Goal: Information Seeking & Learning: Check status

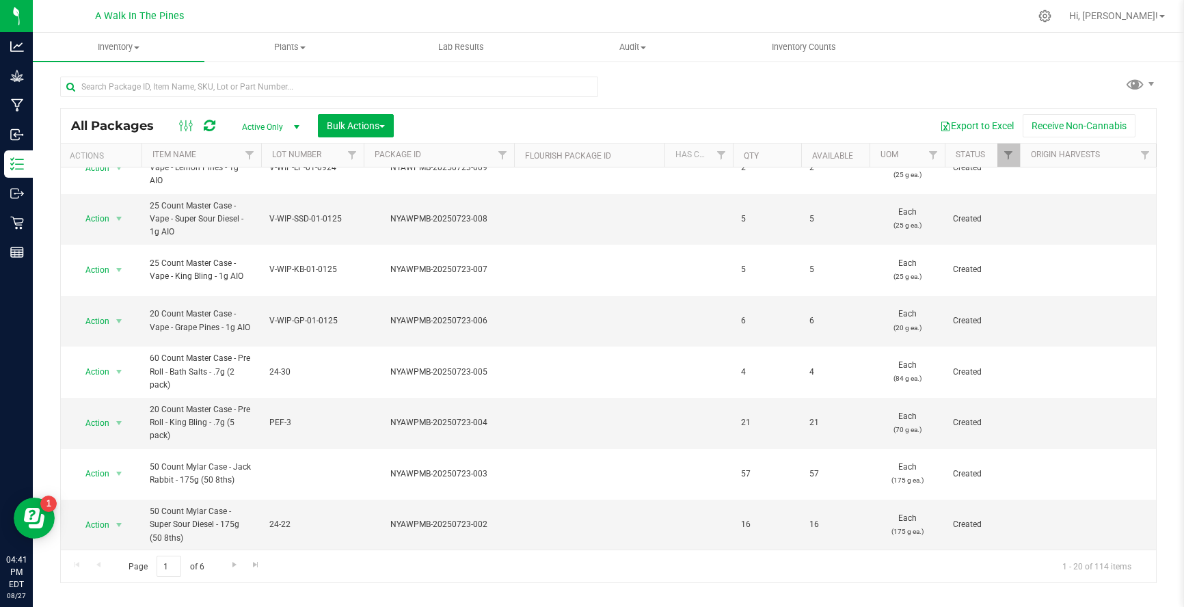
scroll to position [0, 1]
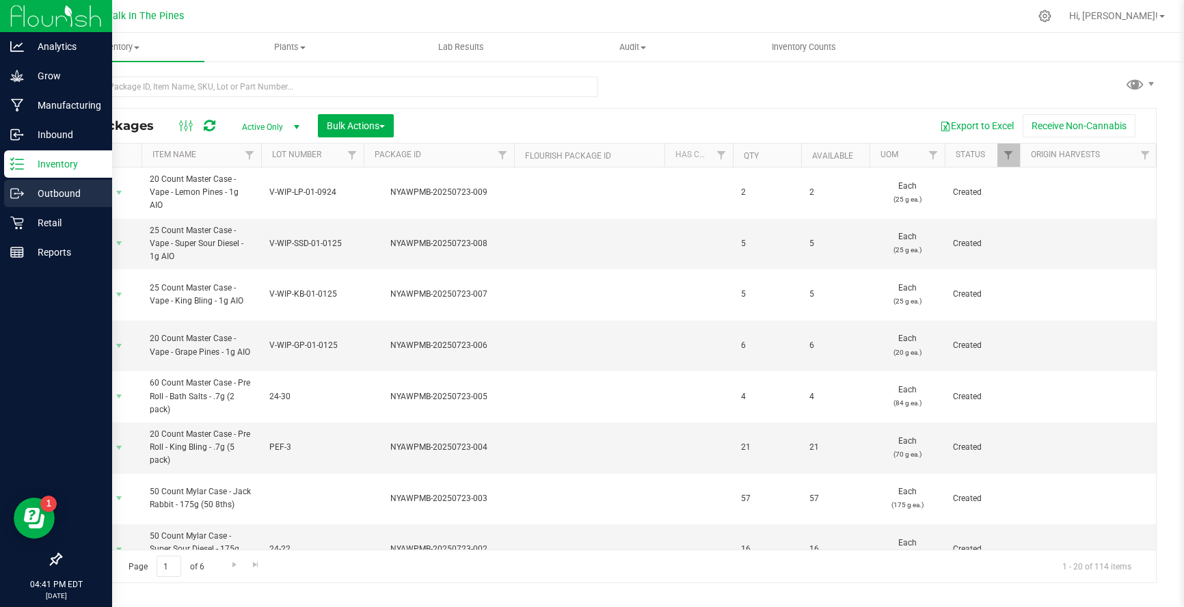
click at [45, 183] on div "Outbound" at bounding box center [58, 193] width 108 height 27
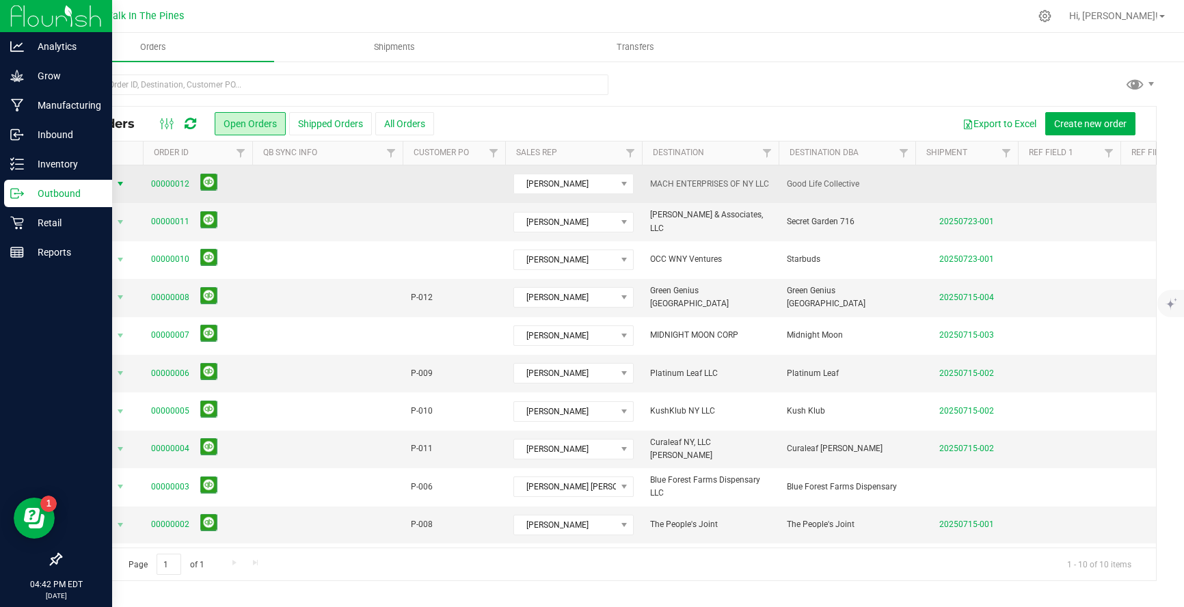
click at [126, 187] on span "select" at bounding box center [120, 183] width 11 height 11
click at [341, 189] on td at bounding box center [327, 184] width 150 height 38
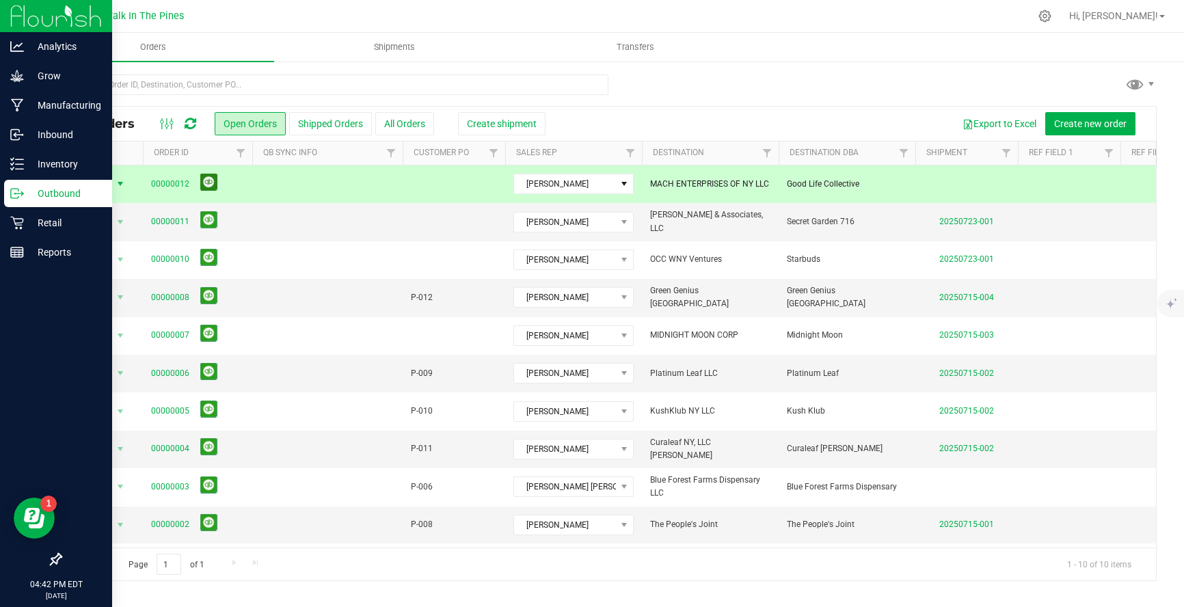
click at [210, 179] on button at bounding box center [208, 182] width 17 height 17
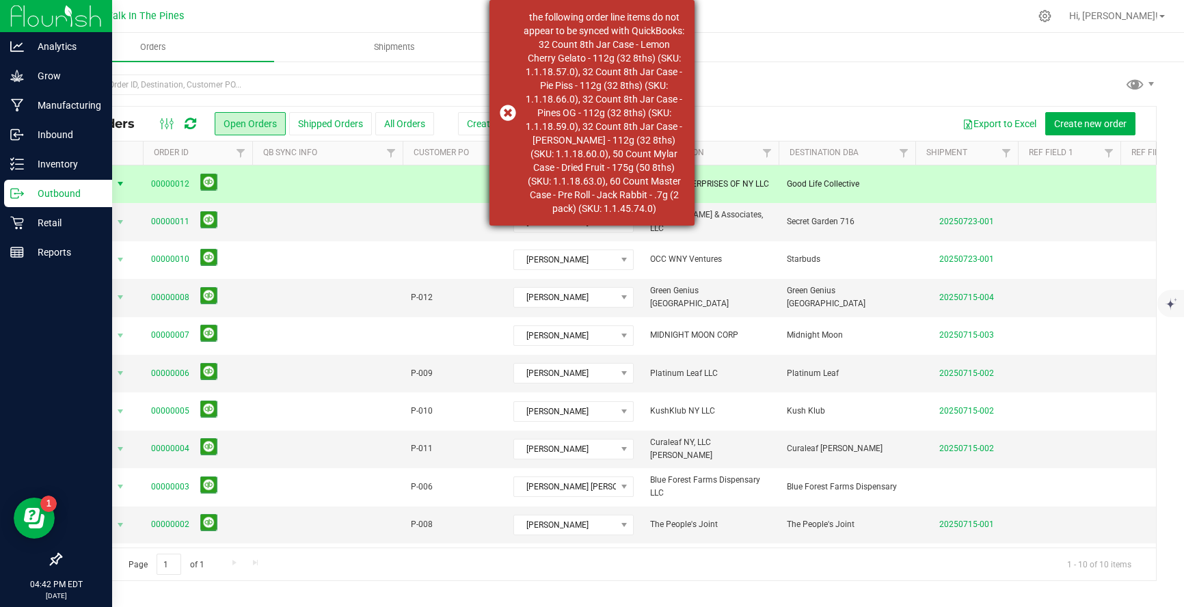
click at [512, 113] on div "the following order line items do not appear to be synced with QuickBooks: 32 C…" at bounding box center [592, 113] width 205 height 226
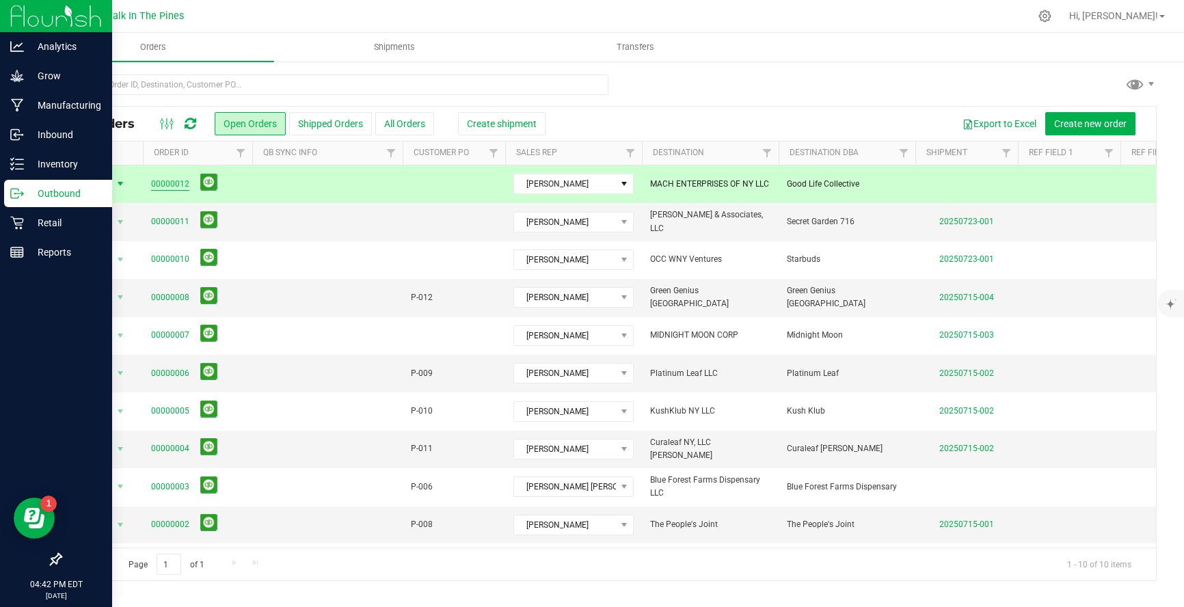
click at [156, 183] on link "00000012" at bounding box center [170, 184] width 38 height 13
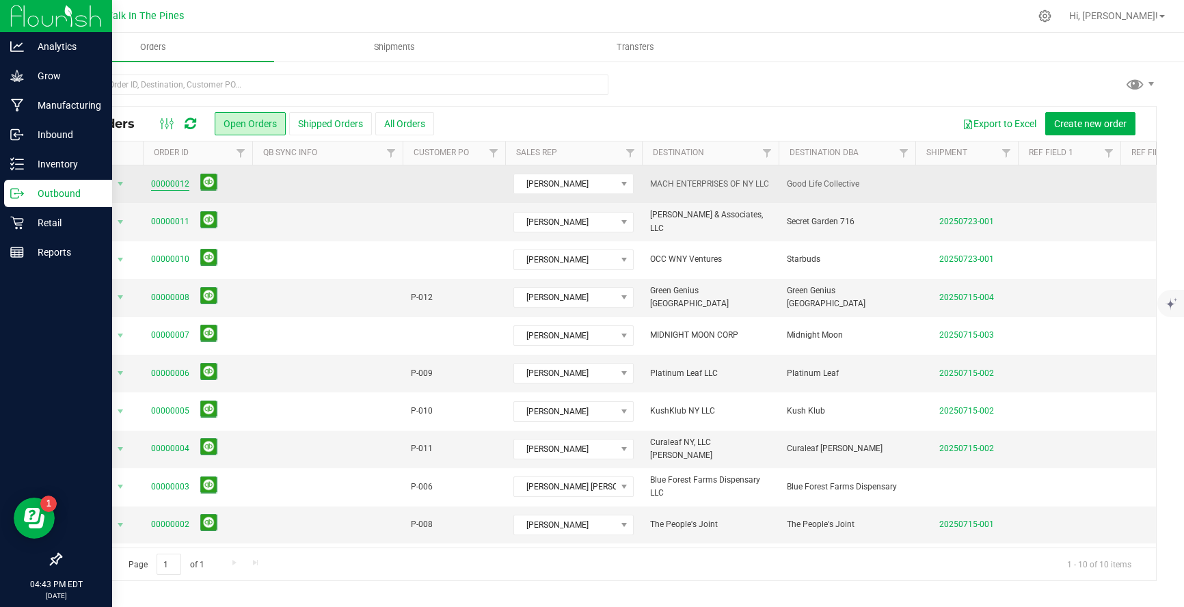
click at [171, 186] on link "00000012" at bounding box center [170, 184] width 38 height 13
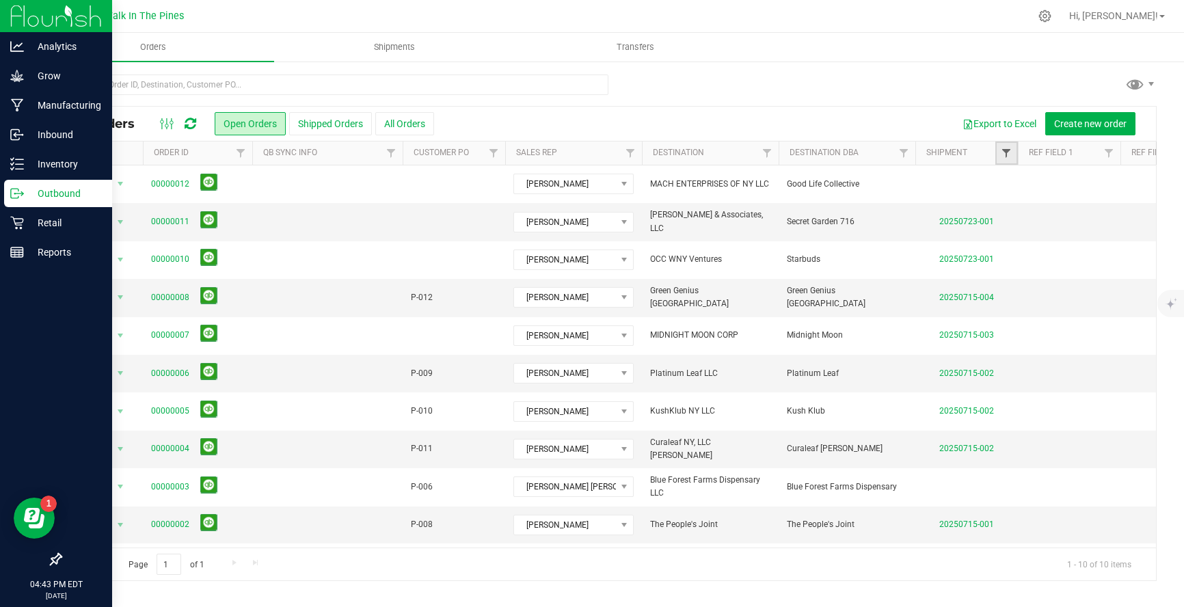
click at [1006, 153] on span "Filter" at bounding box center [1006, 153] width 11 height 11
click at [912, 118] on div "Export to Excel Create new order" at bounding box center [790, 123] width 712 height 23
click at [961, 221] on link "20250723-001" at bounding box center [966, 222] width 55 height 10
click at [1009, 154] on span "Filter" at bounding box center [1006, 153] width 11 height 11
click at [929, 113] on div "Export to Excel Create new order" at bounding box center [790, 123] width 712 height 23
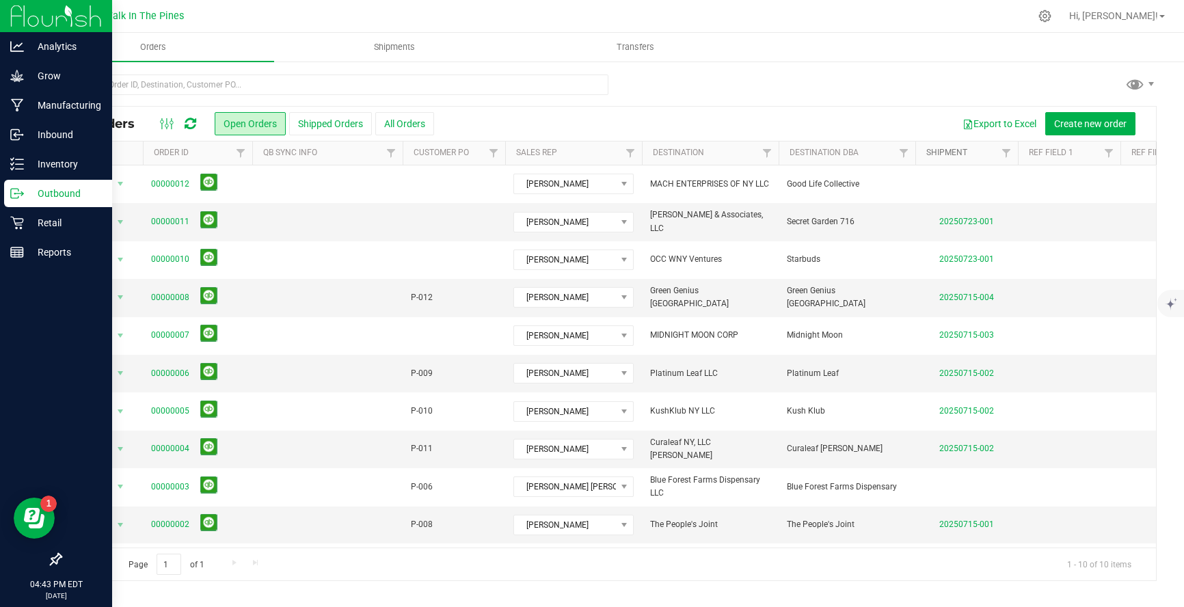
click at [944, 150] on link "Shipment" at bounding box center [946, 153] width 41 height 10
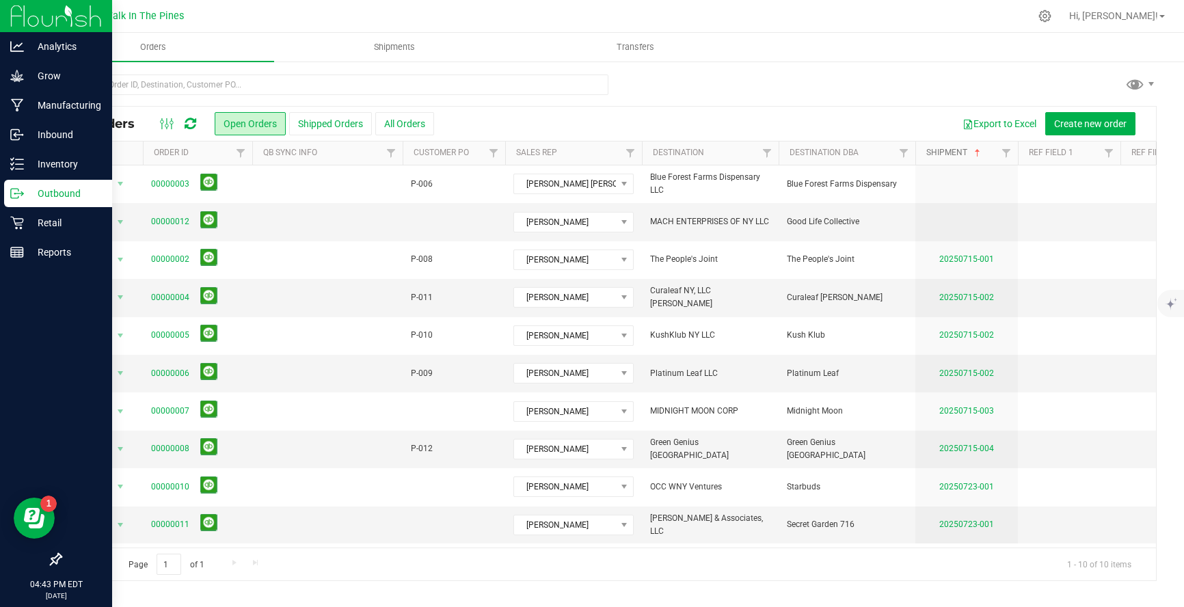
click at [944, 150] on link "Shipment" at bounding box center [954, 153] width 57 height 10
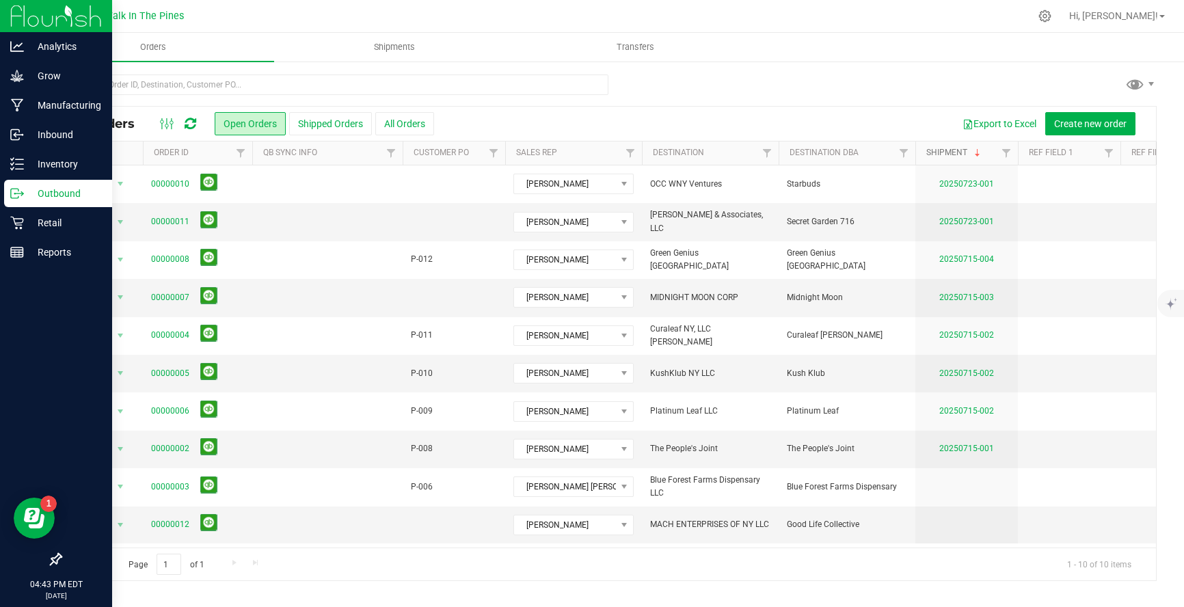
click at [944, 150] on link "Shipment" at bounding box center [954, 153] width 57 height 10
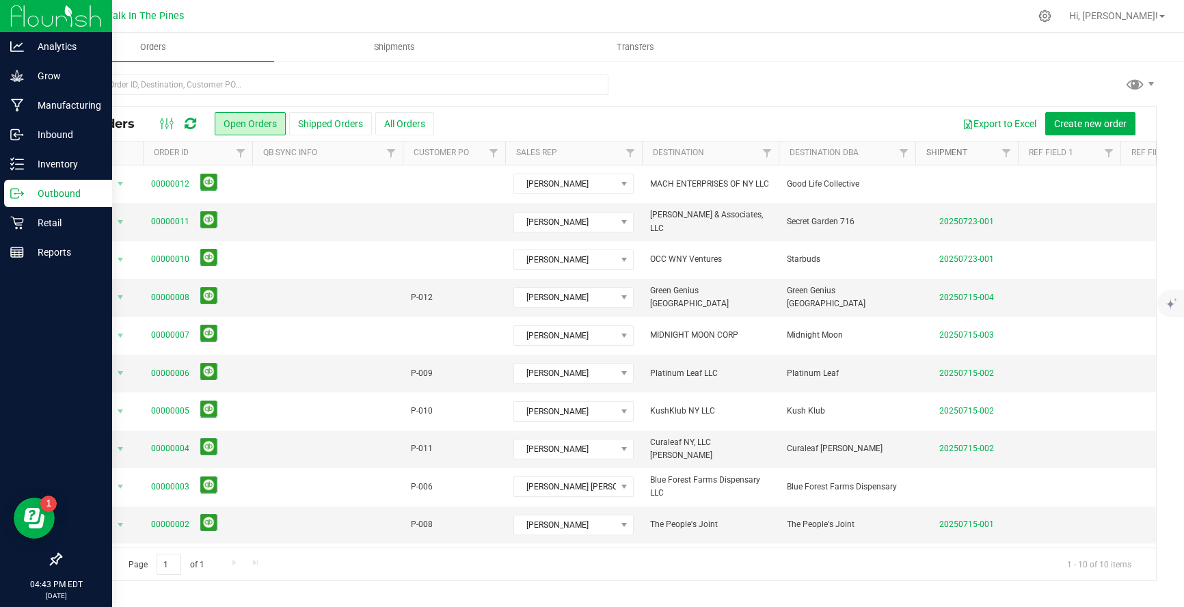
click at [944, 150] on link "Shipment" at bounding box center [946, 153] width 41 height 10
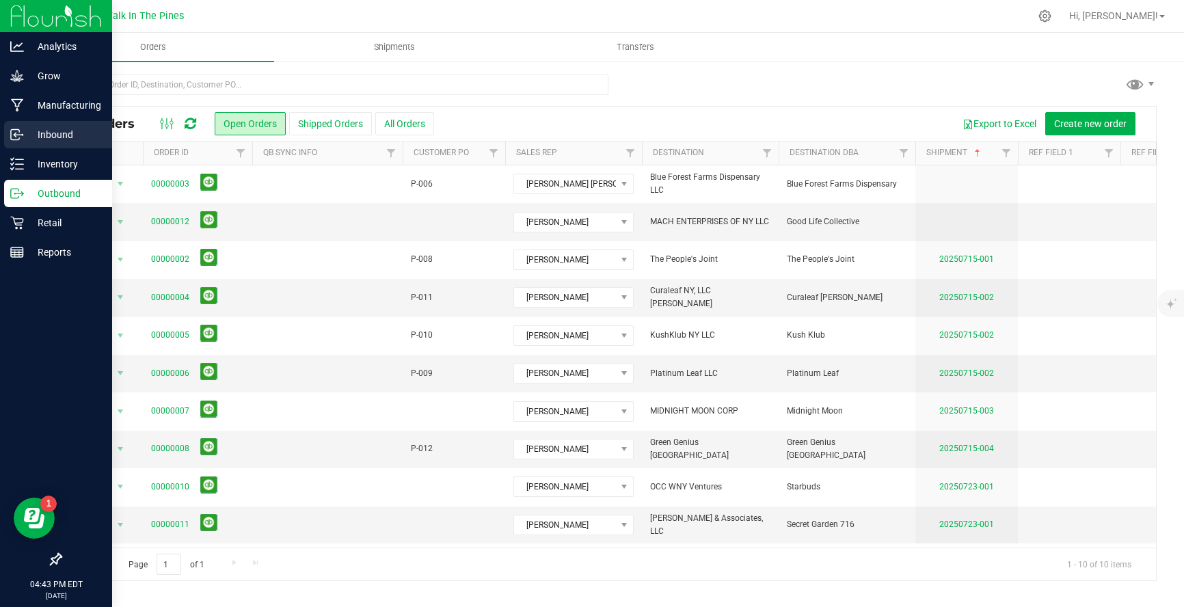
click at [56, 133] on p "Inbound" at bounding box center [65, 134] width 82 height 16
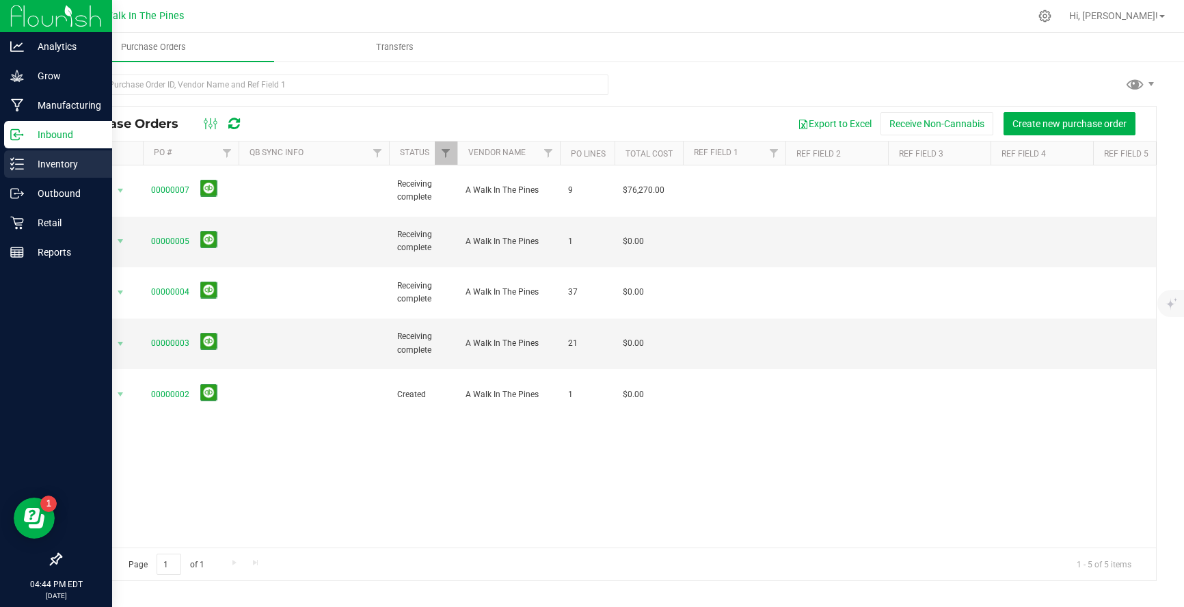
click at [44, 168] on p "Inventory" at bounding box center [65, 164] width 82 height 16
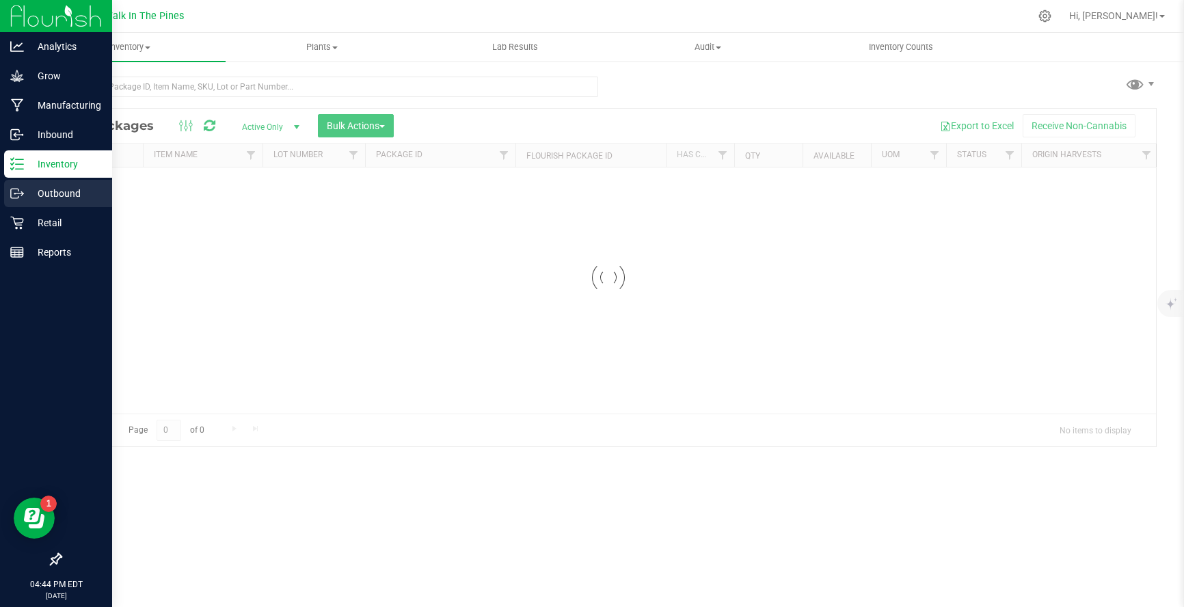
click at [51, 198] on p "Outbound" at bounding box center [65, 193] width 82 height 16
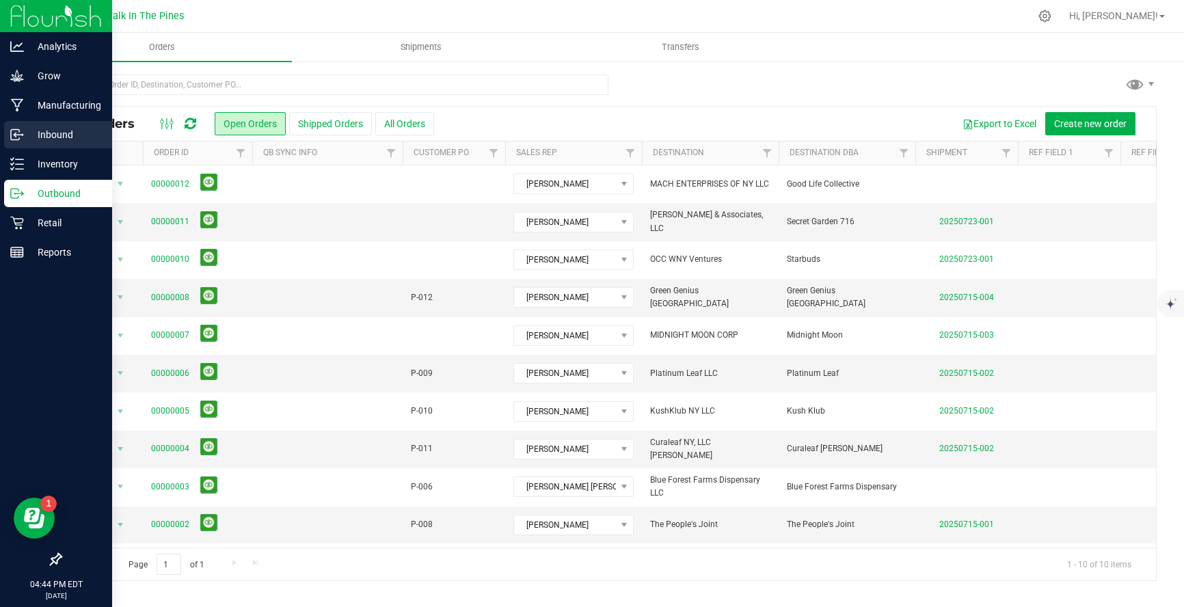
click at [41, 139] on p "Inbound" at bounding box center [65, 134] width 82 height 16
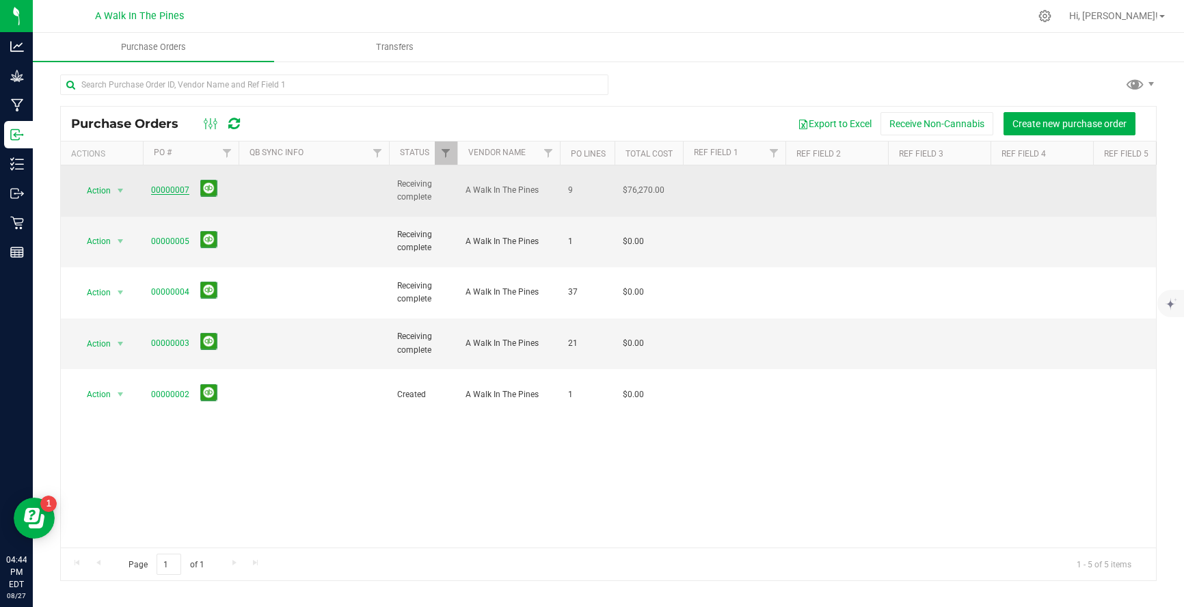
click at [168, 185] on link "00000007" at bounding box center [170, 190] width 38 height 10
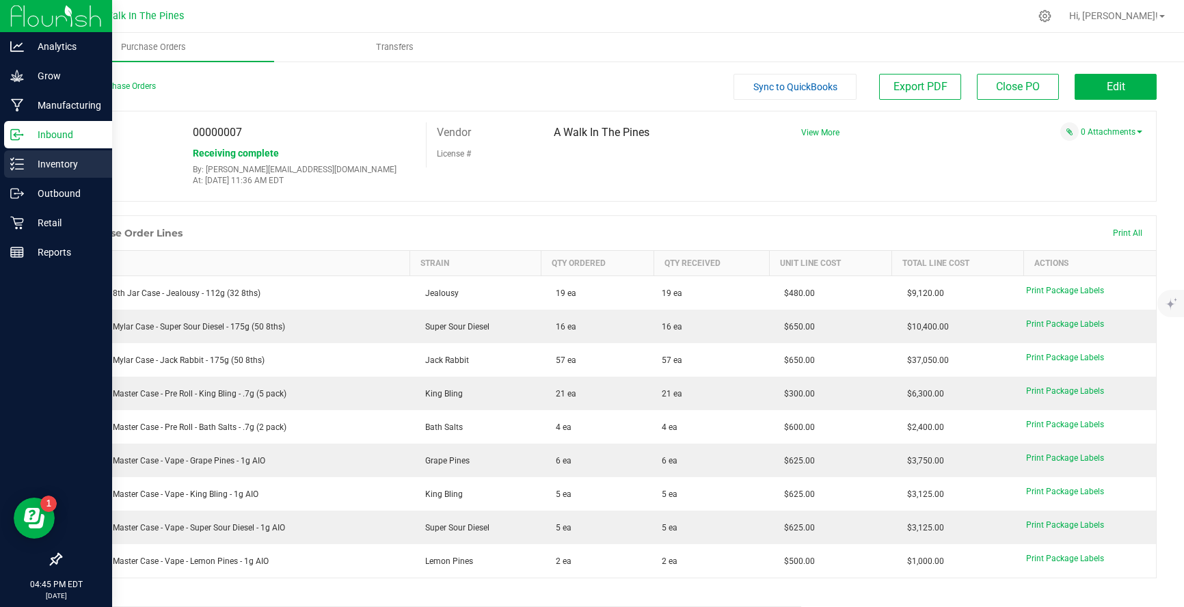
click at [65, 170] on p "Inventory" at bounding box center [65, 164] width 82 height 16
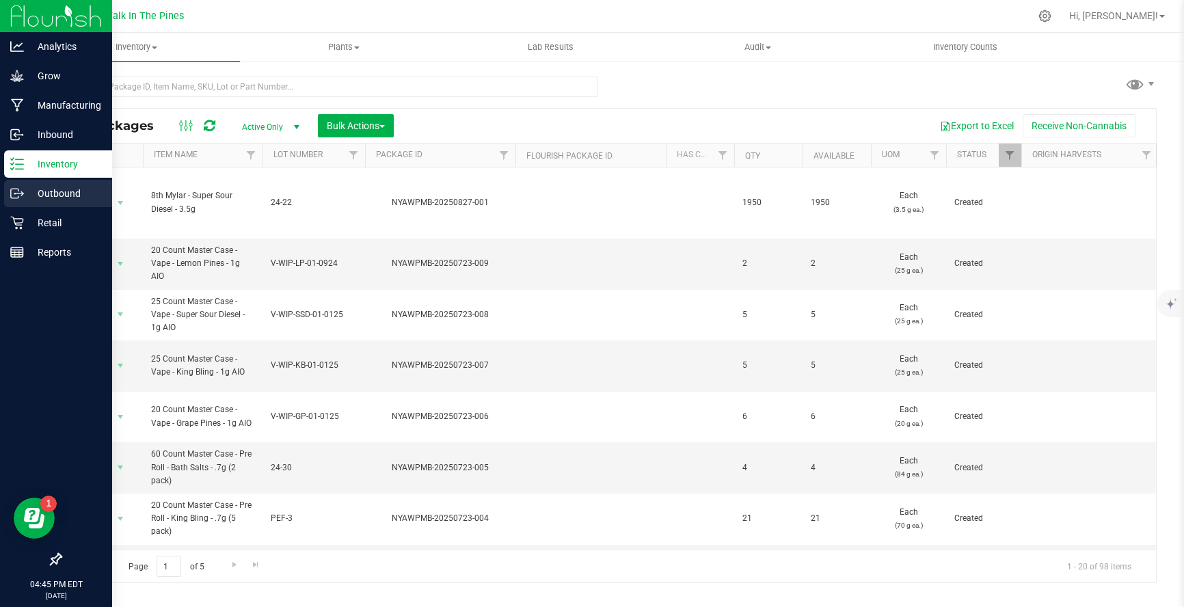
click at [13, 190] on icon at bounding box center [17, 194] width 14 height 14
